Goal: Find specific page/section: Find specific page/section

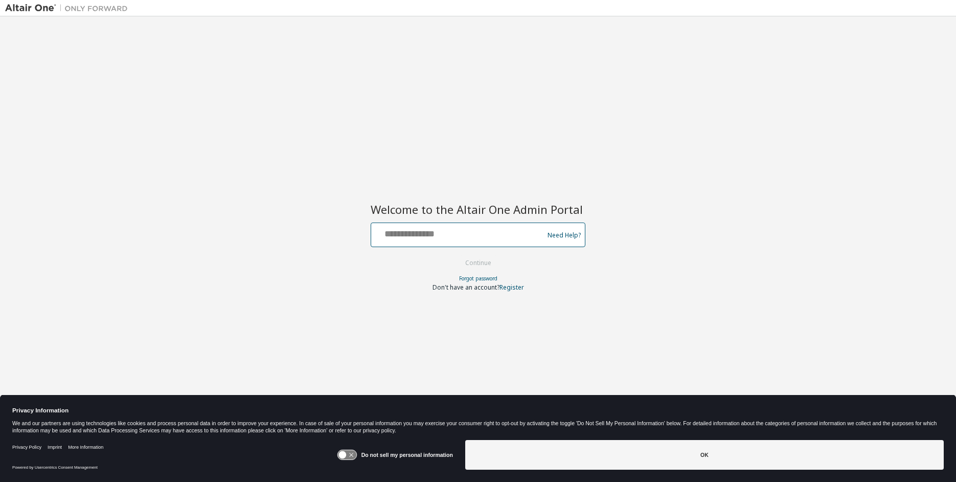
click at [454, 232] on input "text" at bounding box center [458, 232] width 167 height 15
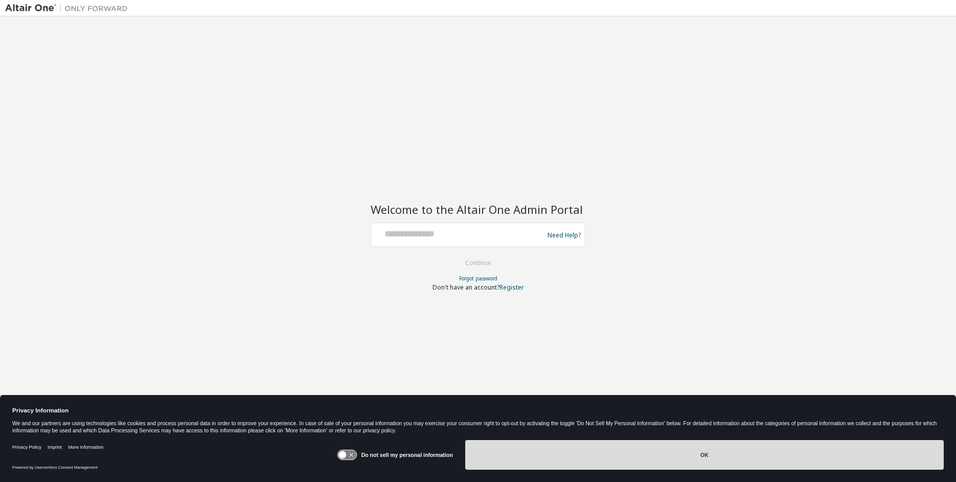
click at [578, 463] on button "OK" at bounding box center [704, 455] width 479 height 30
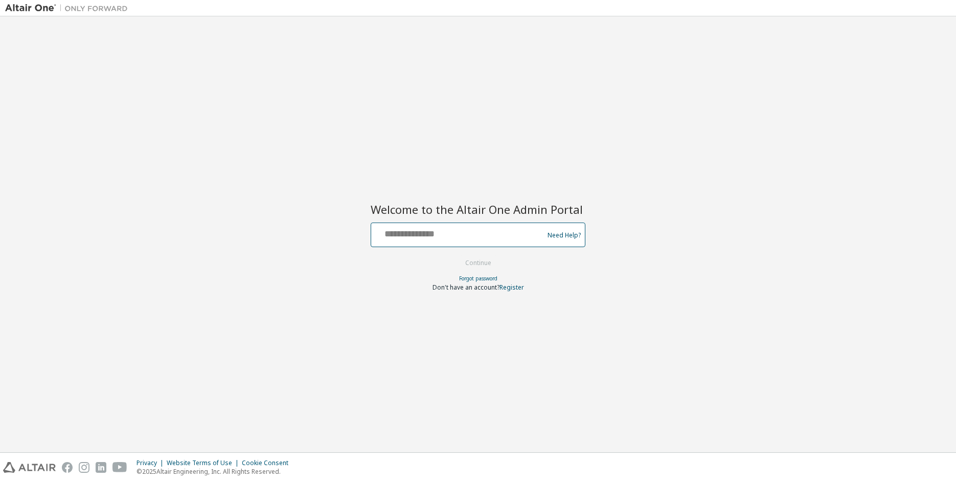
click at [440, 237] on input "text" at bounding box center [458, 232] width 167 height 15
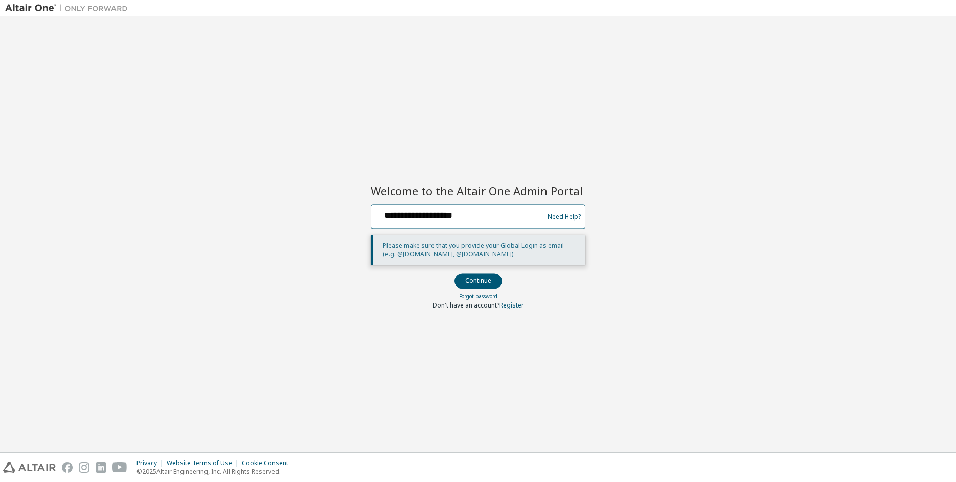
type input "**********"
click at [455, 274] on button "Continue" at bounding box center [479, 281] width 48 height 15
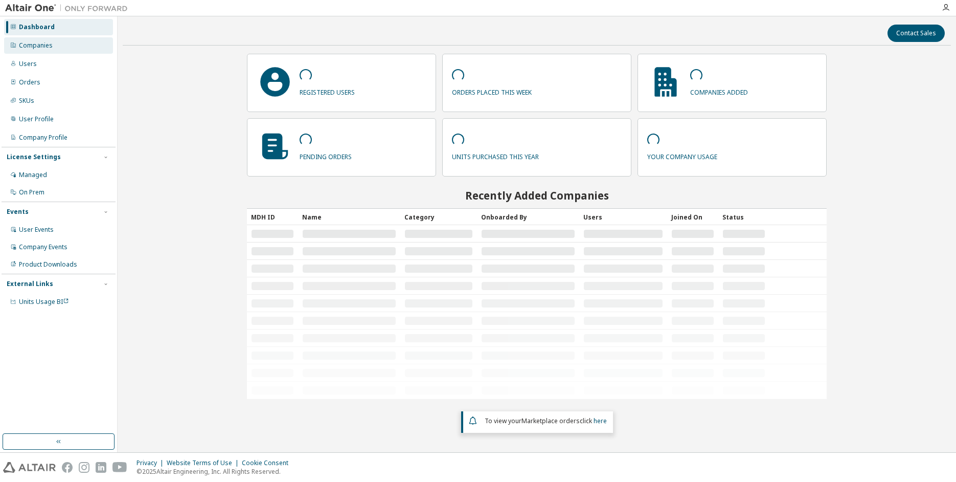
click at [51, 44] on div "Companies" at bounding box center [36, 45] width 34 height 8
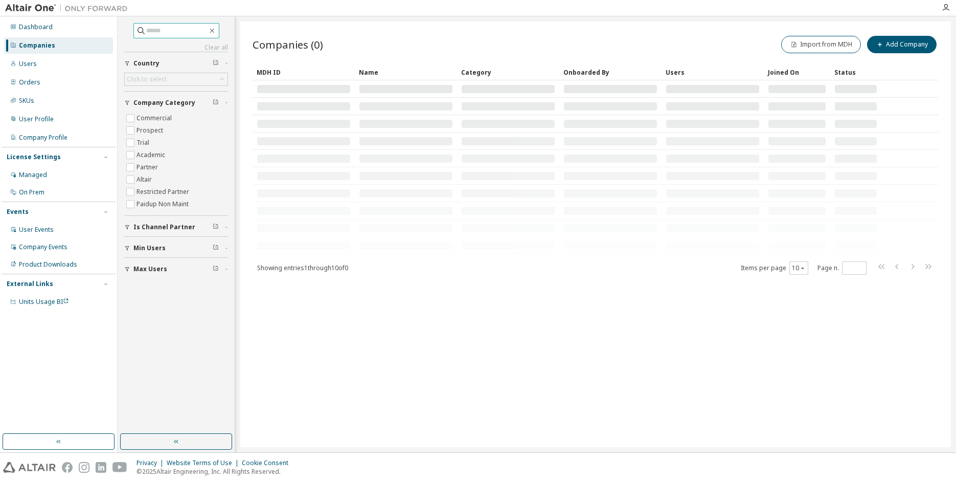
click at [201, 34] on input "text" at bounding box center [176, 31] width 61 height 10
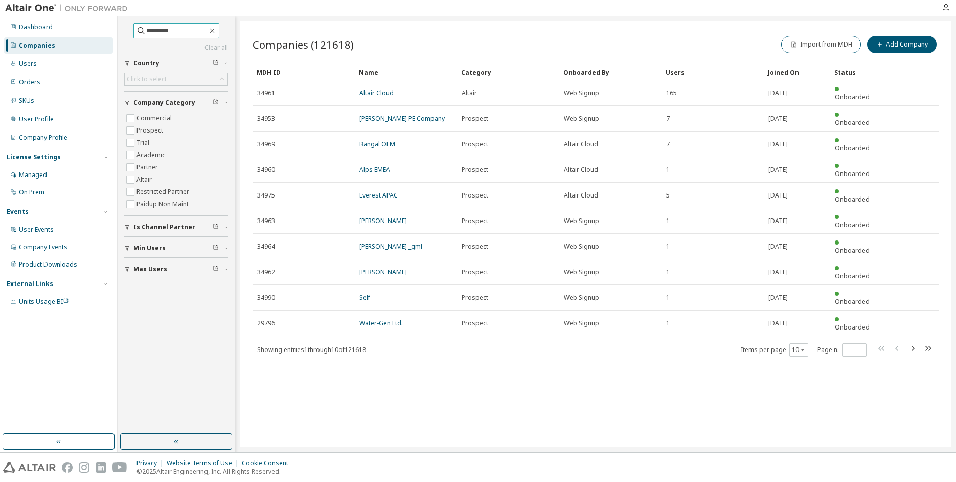
type input "*********"
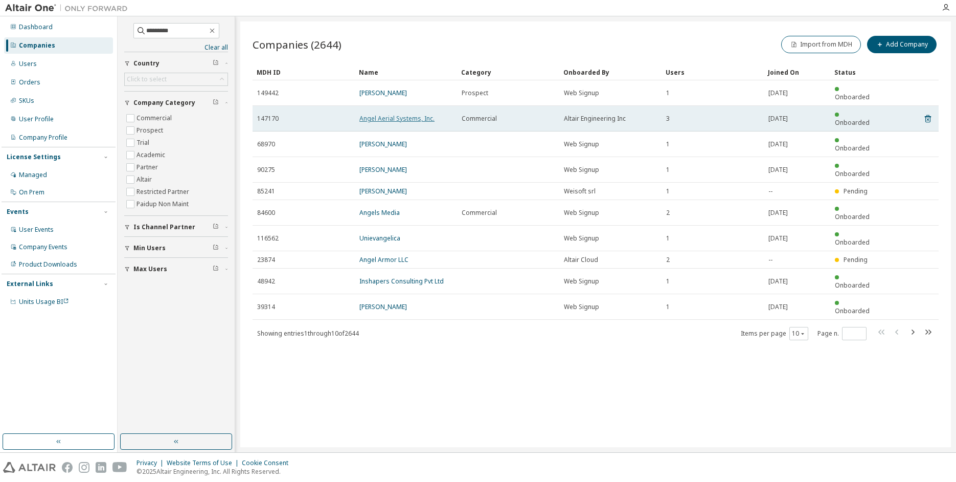
click at [408, 114] on link "Angel Aerial Systems, Inc." at bounding box center [396, 118] width 75 height 9
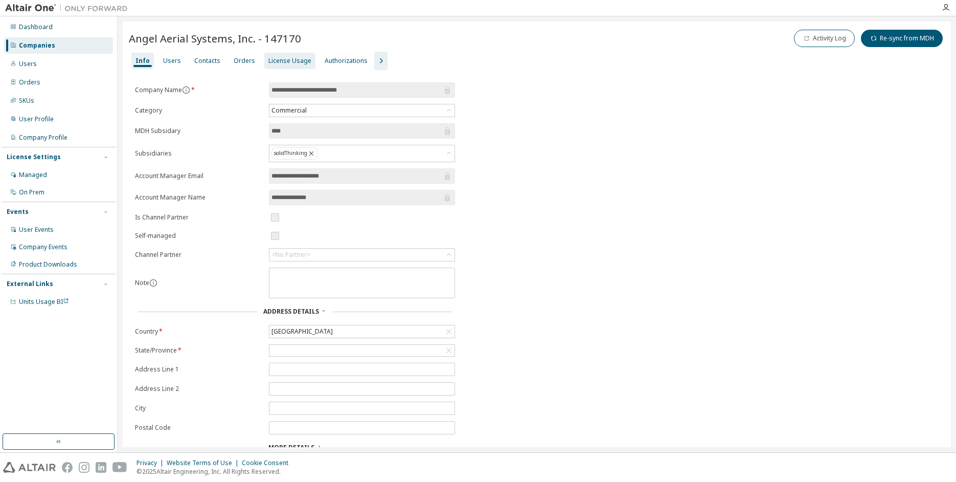
click at [284, 63] on div "License Usage" at bounding box center [289, 61] width 43 height 8
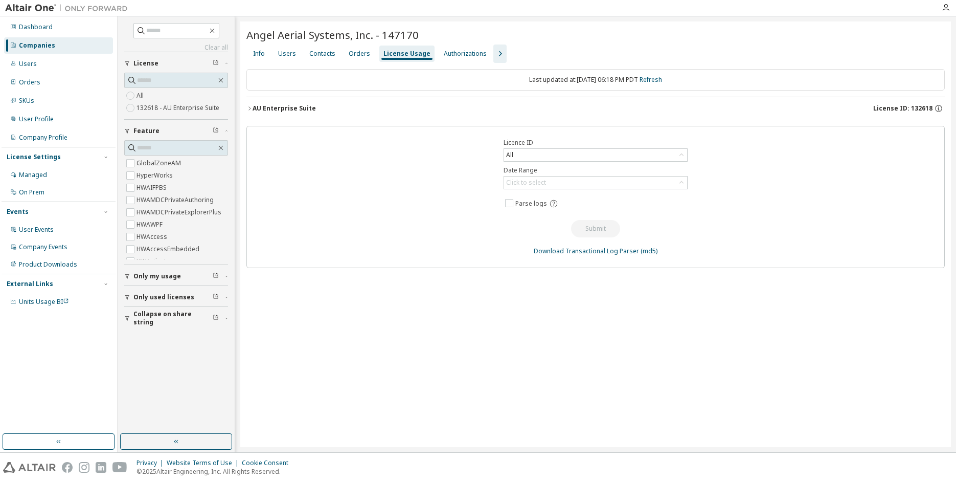
click at [248, 109] on icon "button" at bounding box center [249, 108] width 6 height 6
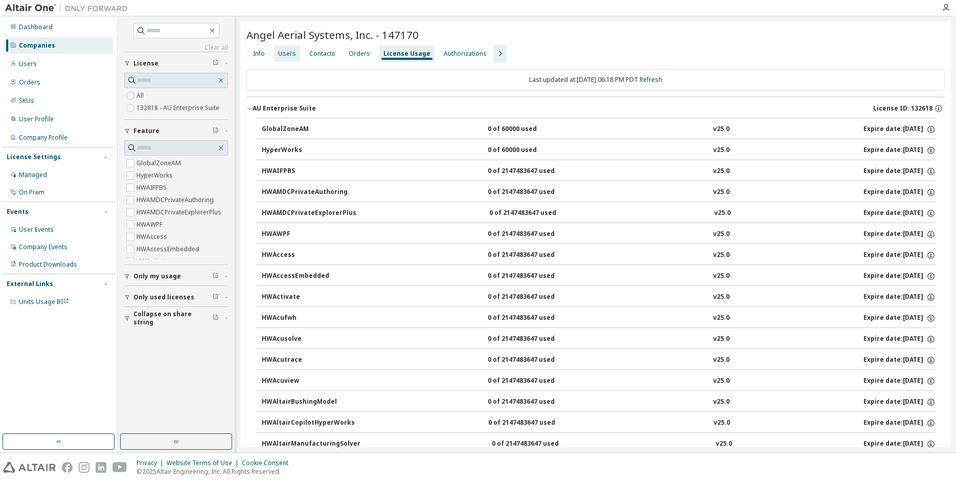
click at [288, 57] on div "Users" at bounding box center [287, 54] width 18 height 8
